Goal: Task Accomplishment & Management: Manage account settings

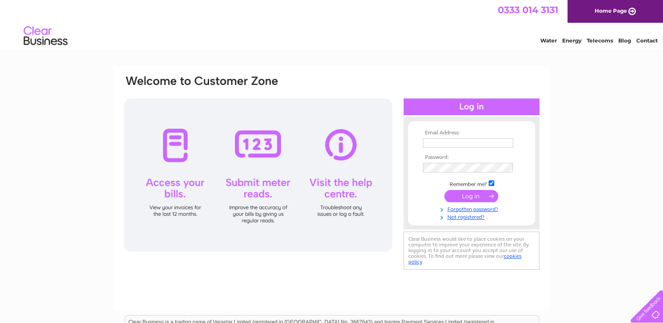
type input "wcook1956@googlemail.com"
click at [473, 195] on input "submit" at bounding box center [471, 196] width 54 height 12
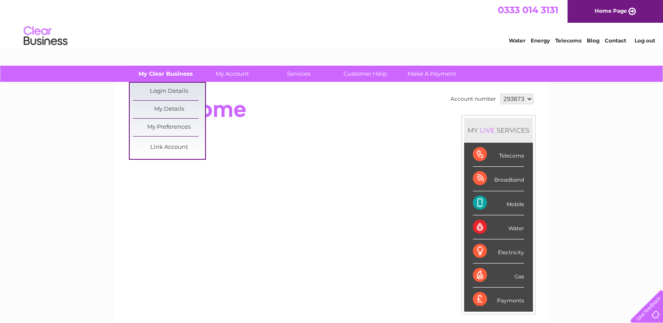
click at [177, 76] on link "My Clear Business" at bounding box center [165, 74] width 72 height 16
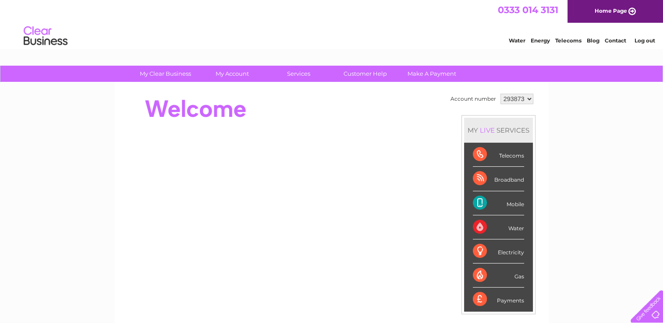
click at [480, 154] on div "Telecoms" at bounding box center [498, 155] width 51 height 24
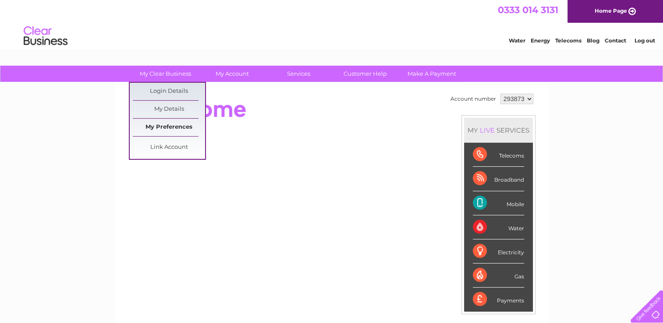
click at [173, 127] on link "My Preferences" at bounding box center [169, 128] width 72 height 18
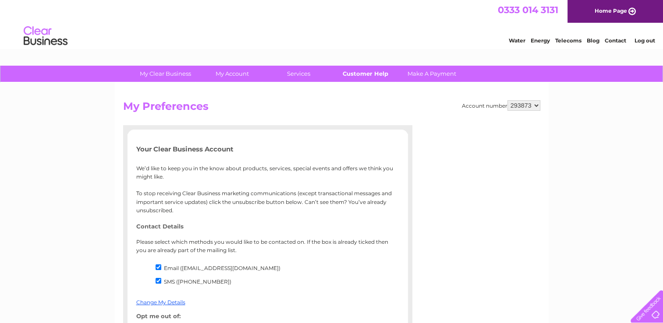
click at [366, 71] on link "Customer Help" at bounding box center [365, 74] width 72 height 16
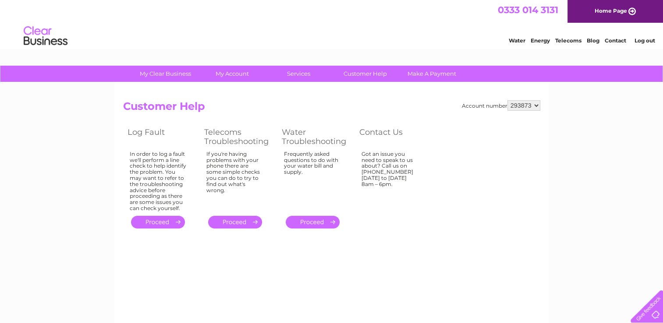
click at [237, 220] on link "." at bounding box center [235, 222] width 54 height 13
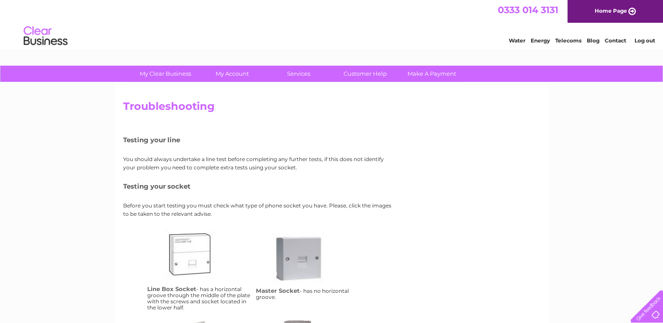
click at [563, 41] on link "Telecoms" at bounding box center [568, 40] width 26 height 7
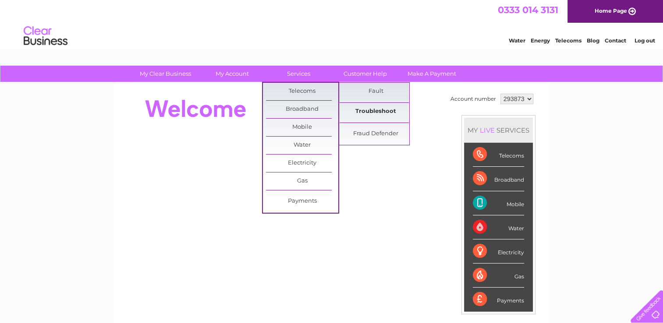
click at [387, 117] on link "Troubleshoot" at bounding box center [375, 112] width 72 height 18
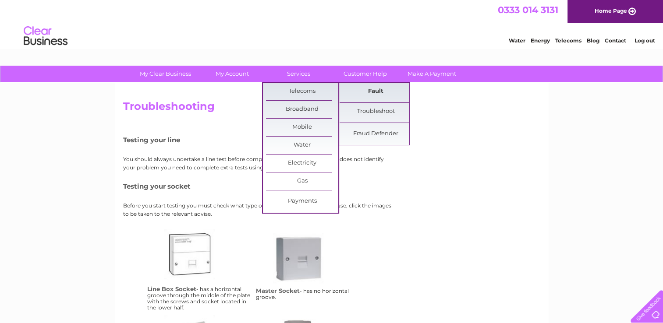
click at [361, 94] on link "Fault" at bounding box center [375, 92] width 72 height 18
click at [370, 93] on link "Fault" at bounding box center [375, 92] width 72 height 18
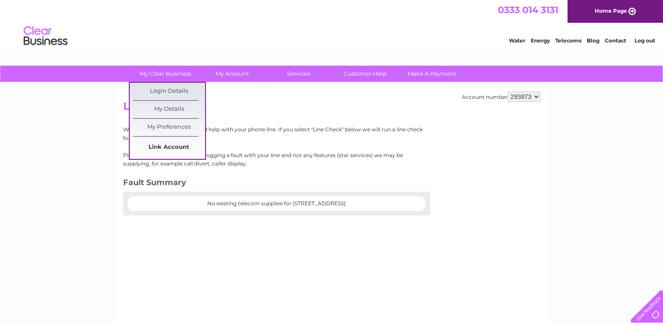
click at [182, 149] on link "Link Account" at bounding box center [169, 148] width 72 height 18
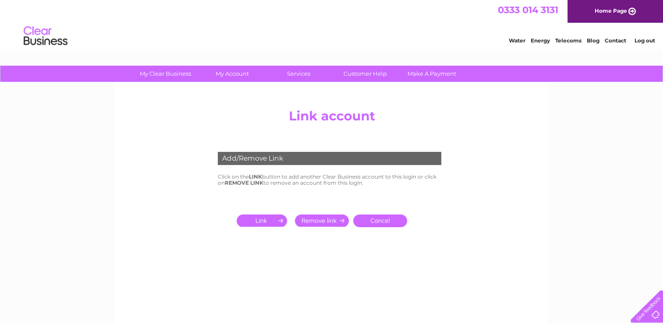
click at [626, 10] on link "Home Page" at bounding box center [614, 11] width 95 height 23
